Goal: Navigation & Orientation: Find specific page/section

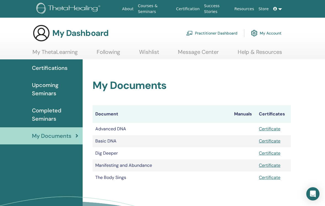
click at [64, 139] on span "My Documents" at bounding box center [51, 135] width 39 height 8
click at [68, 113] on span "Completed Seminars" at bounding box center [55, 114] width 46 height 17
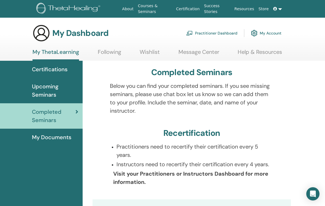
click at [66, 135] on span "My Documents" at bounding box center [51, 137] width 39 height 8
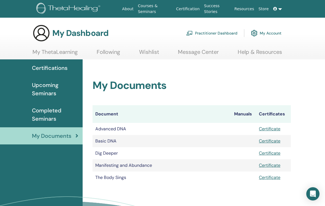
click at [53, 112] on span "Completed Seminars" at bounding box center [55, 114] width 46 height 17
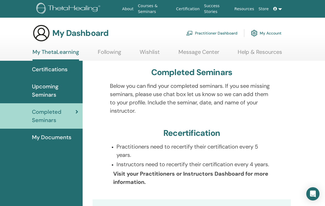
click at [60, 134] on span "My Documents" at bounding box center [51, 137] width 39 height 8
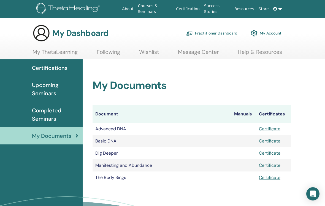
click at [59, 112] on span "Completed Seminars" at bounding box center [55, 114] width 46 height 17
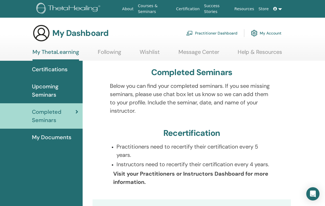
click at [59, 139] on span "My Documents" at bounding box center [51, 137] width 39 height 8
